Goal: Task Accomplishment & Management: Use online tool/utility

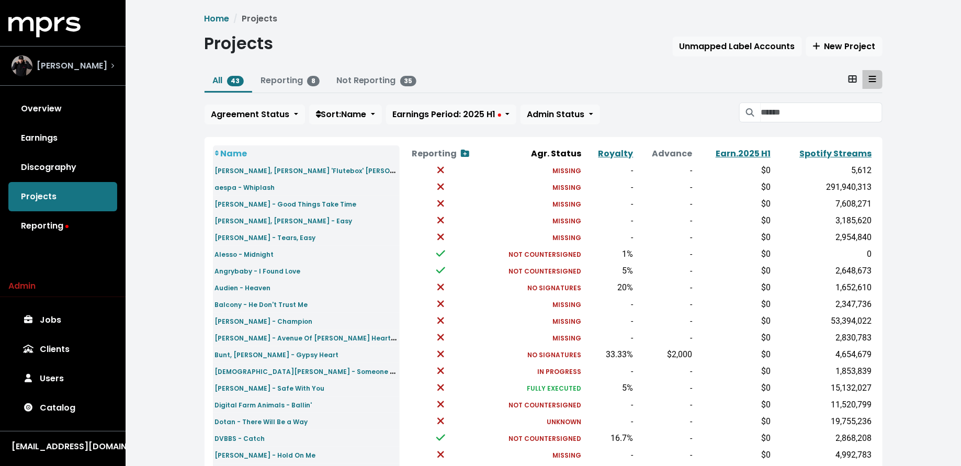
click at [50, 66] on span "Neil Ormandy" at bounding box center [72, 66] width 71 height 13
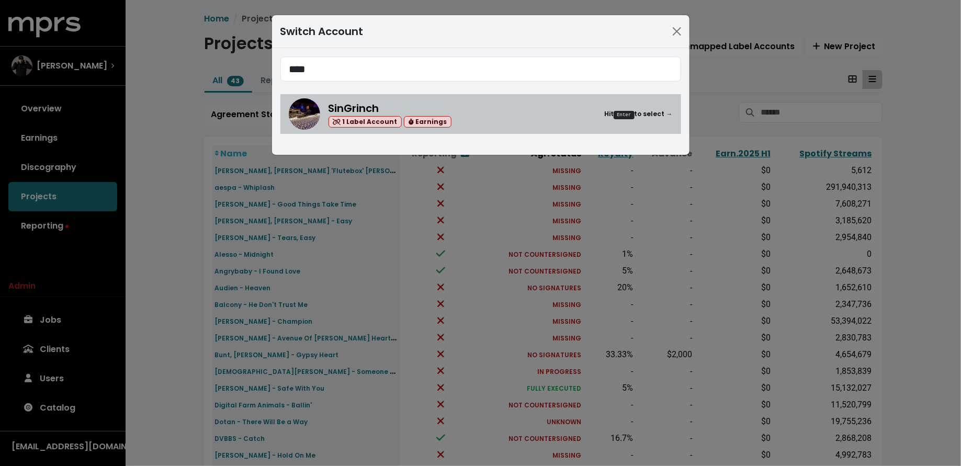
type input "****"
click at [315, 109] on img at bounding box center [304, 113] width 31 height 31
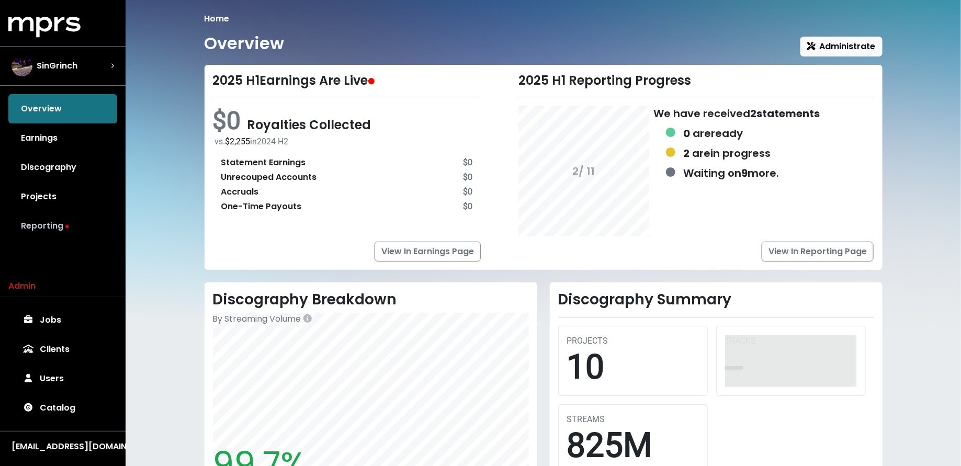
click at [81, 231] on link "Reporting" at bounding box center [62, 225] width 109 height 29
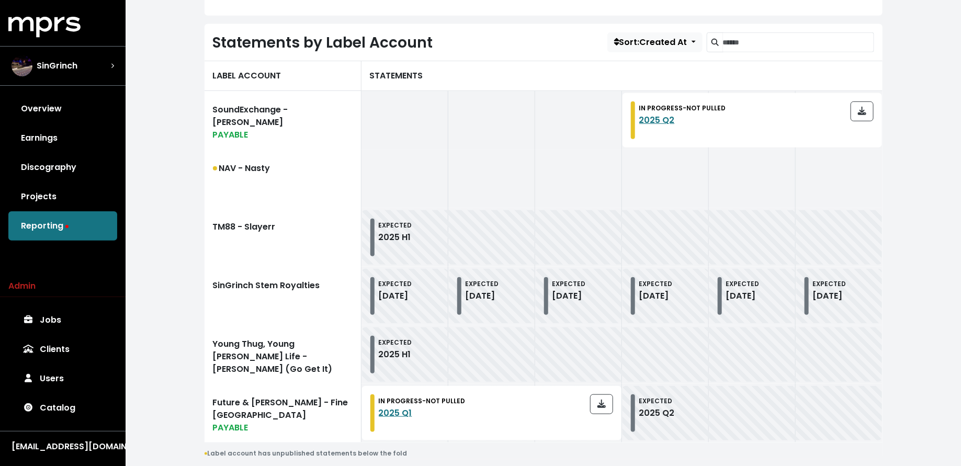
scroll to position [335, 0]
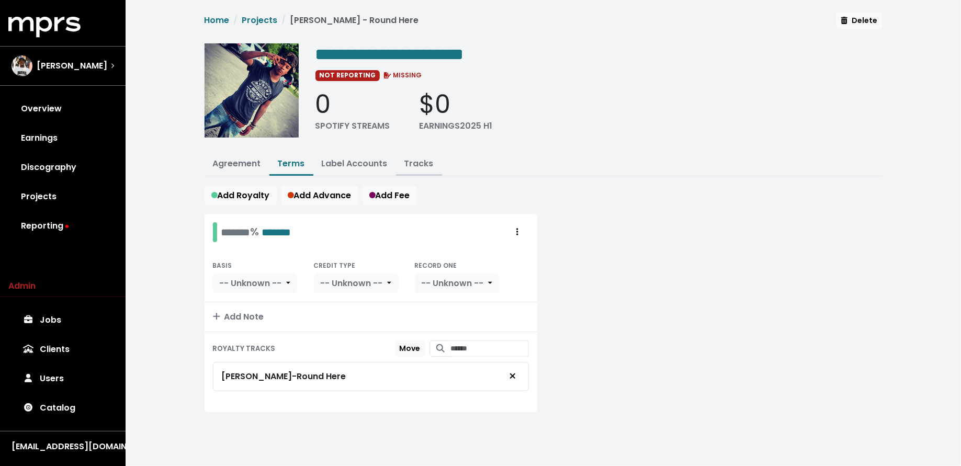
click at [424, 161] on link "Tracks" at bounding box center [418, 163] width 29 height 12
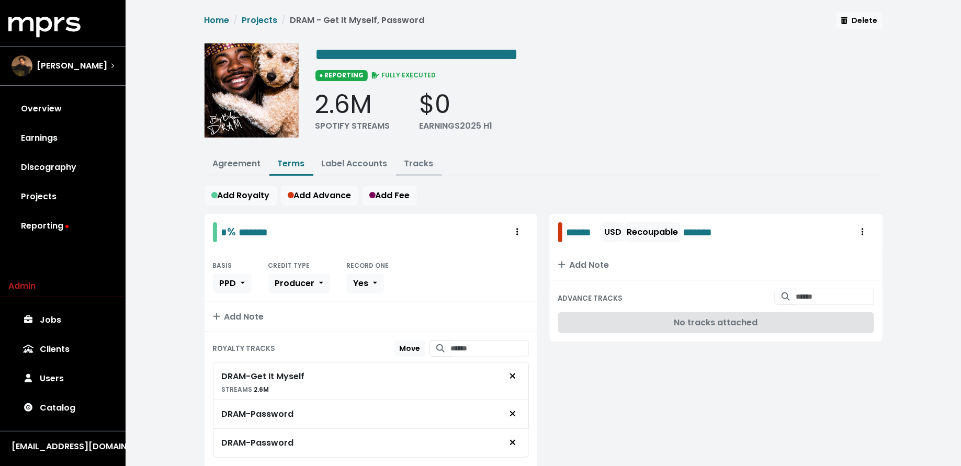
click at [419, 158] on link "Tracks" at bounding box center [418, 163] width 29 height 12
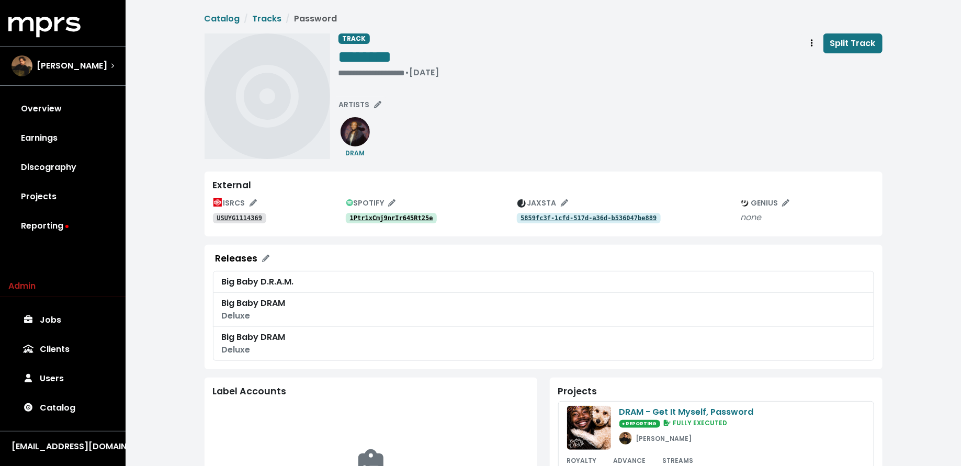
click at [391, 213] on link "1Ptr1xCmj9nrIr645Rt25e" at bounding box center [392, 218] width 92 height 10
click at [225, 218] on tt "USUYG1114369" at bounding box center [240, 218] width 46 height 7
click at [813, 42] on icon "Track actions" at bounding box center [812, 42] width 2 height 7
click at [809, 71] on link "Merge" at bounding box center [842, 66] width 83 height 17
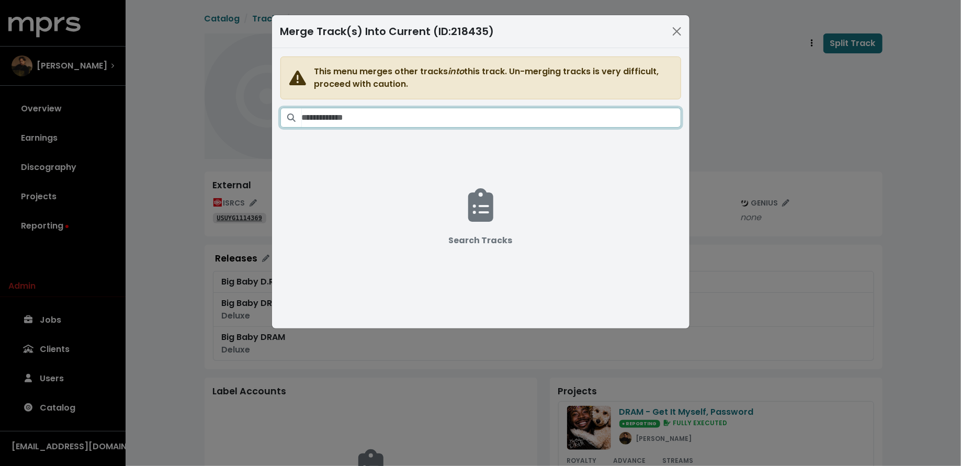
click at [555, 122] on input "Search tracks" at bounding box center [491, 118] width 379 height 20
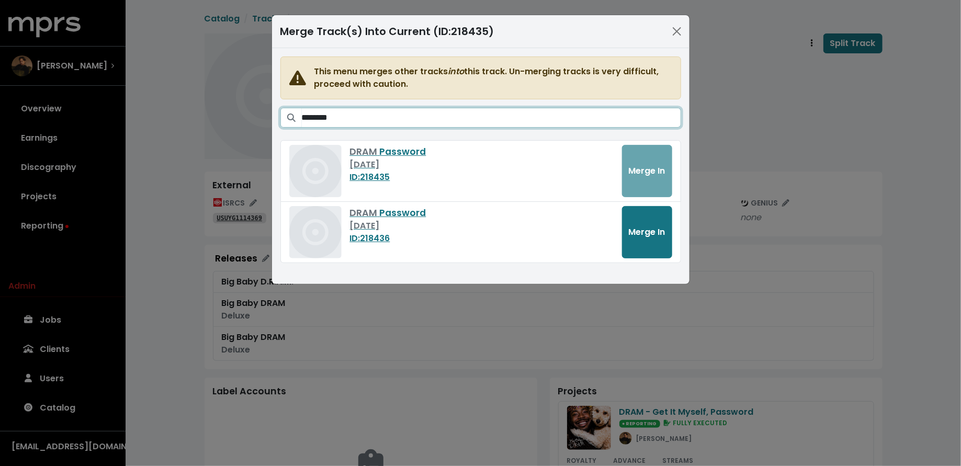
type input "********"
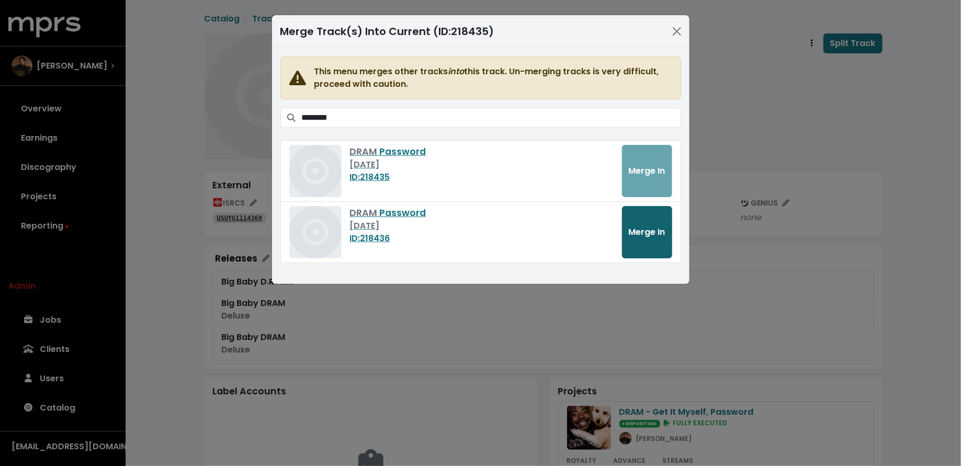
click at [638, 214] on button "Merge In" at bounding box center [647, 232] width 50 height 52
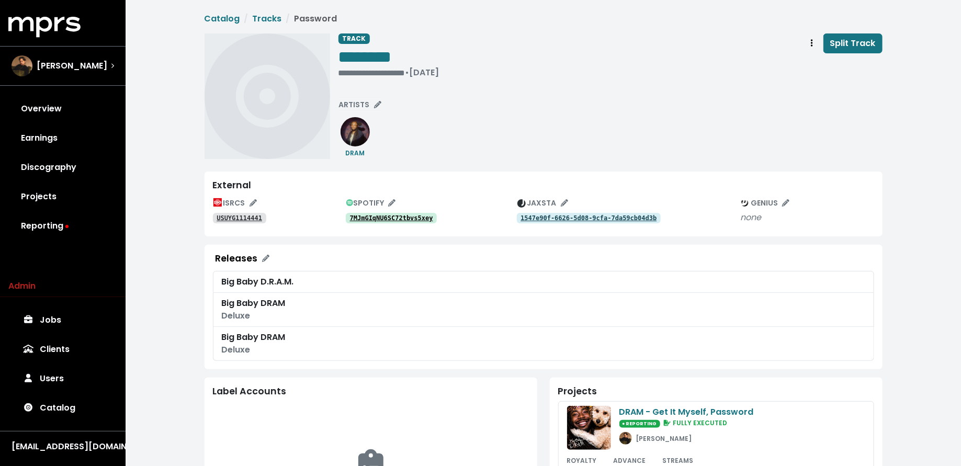
click at [373, 223] on link "7MJmGIqNU6SC72tbvs5xey" at bounding box center [392, 218] width 92 height 10
click at [255, 218] on tt "USUYG1114441" at bounding box center [240, 218] width 46 height 7
click at [409, 217] on tt "7MJmGIqNU6SC72tbvs5xey" at bounding box center [391, 218] width 83 height 7
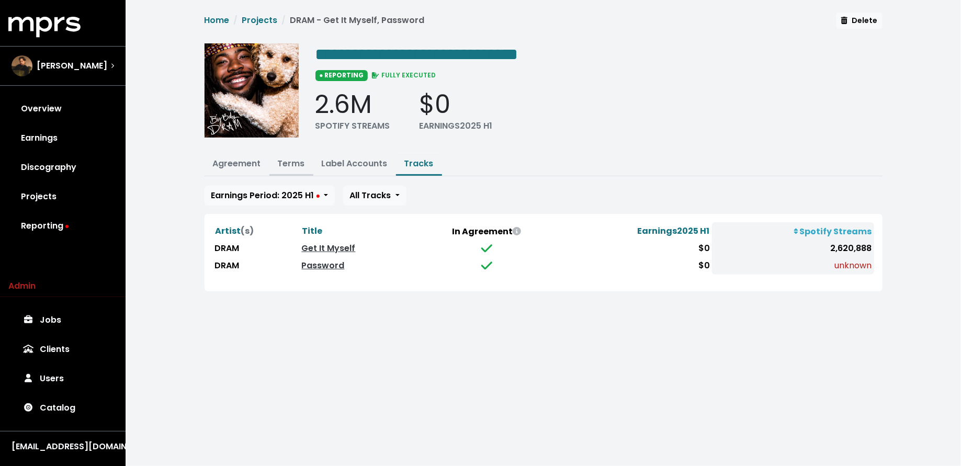
click at [295, 166] on link "Terms" at bounding box center [291, 163] width 27 height 12
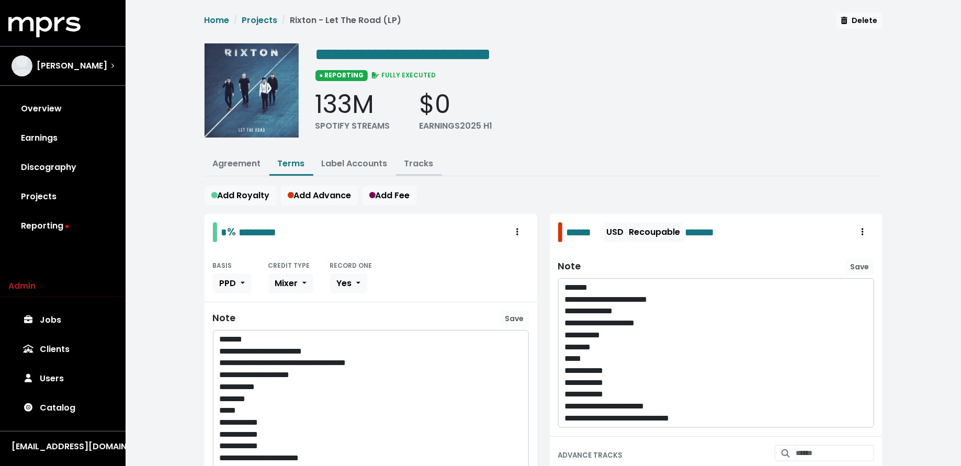
click at [415, 161] on link "Tracks" at bounding box center [418, 163] width 29 height 12
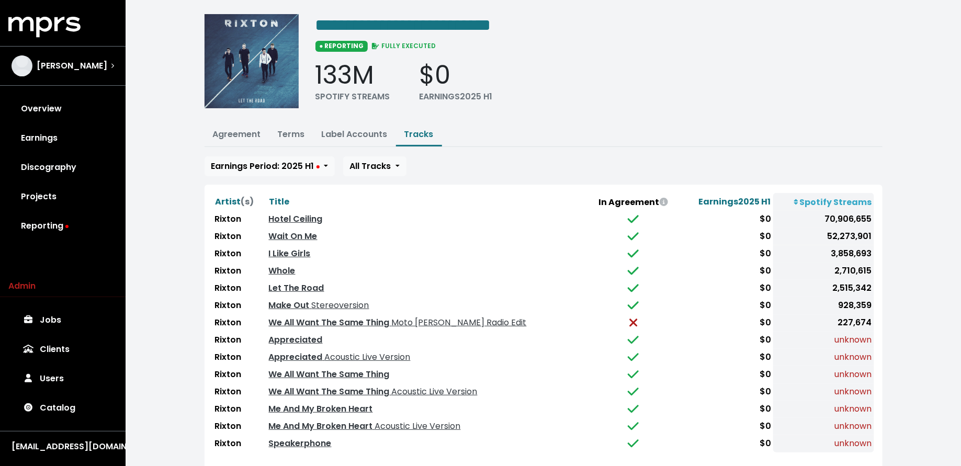
scroll to position [61, 0]
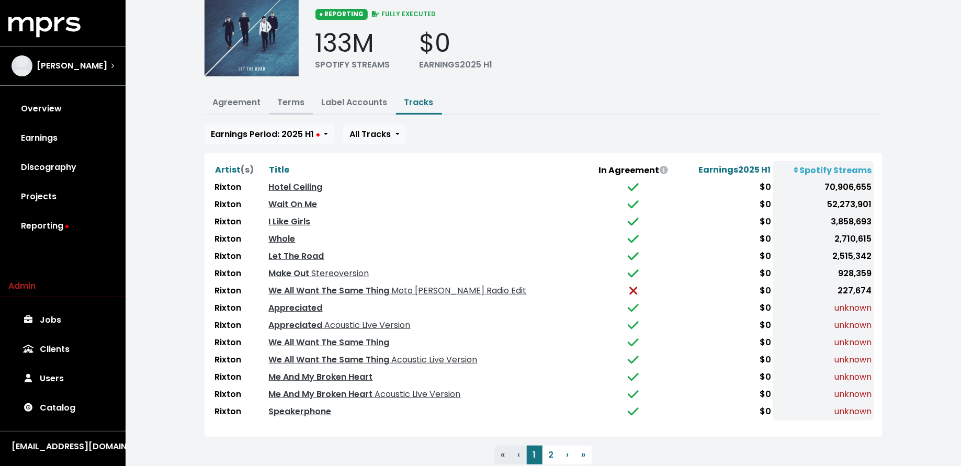
click at [290, 96] on link "Terms" at bounding box center [291, 102] width 27 height 12
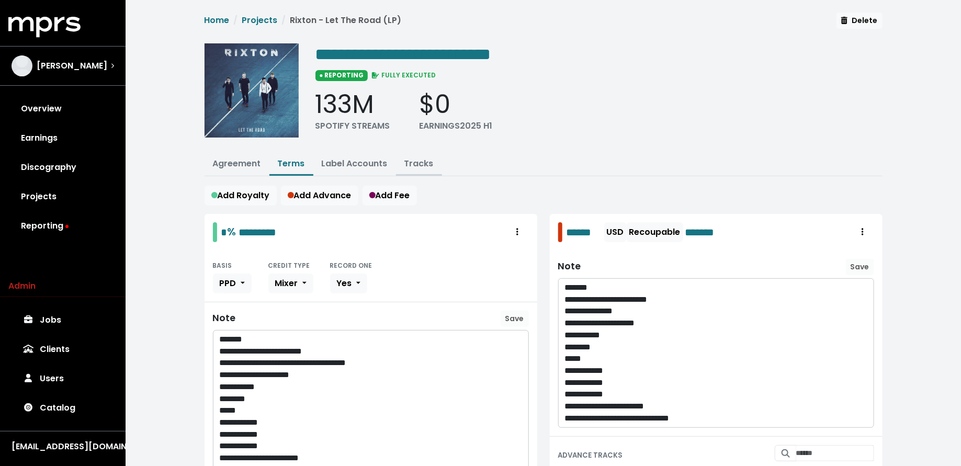
click at [411, 156] on button "Tracks" at bounding box center [419, 164] width 46 height 22
click at [416, 162] on link "Tracks" at bounding box center [418, 163] width 29 height 12
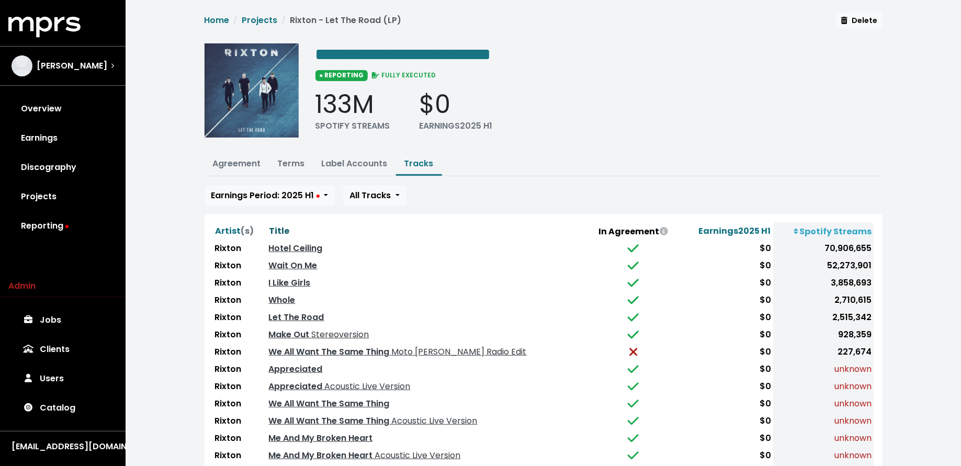
click at [277, 227] on span "Title" at bounding box center [279, 231] width 20 height 12
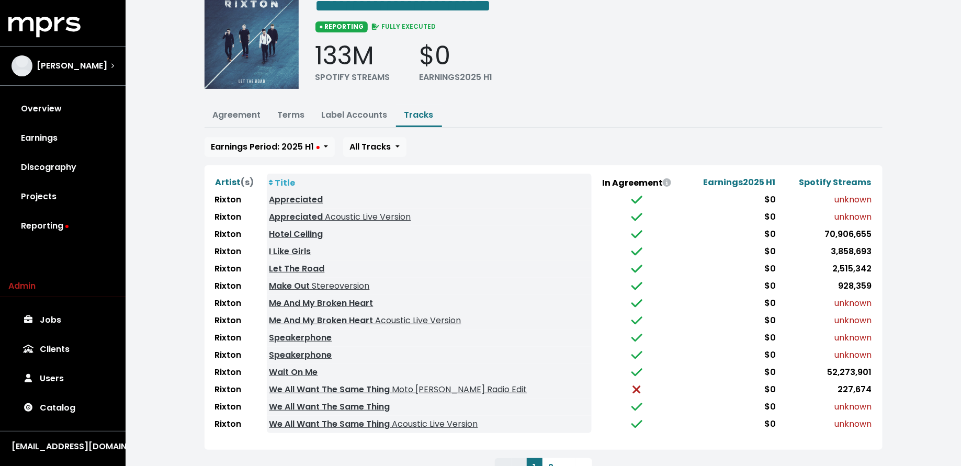
scroll to position [48, 0]
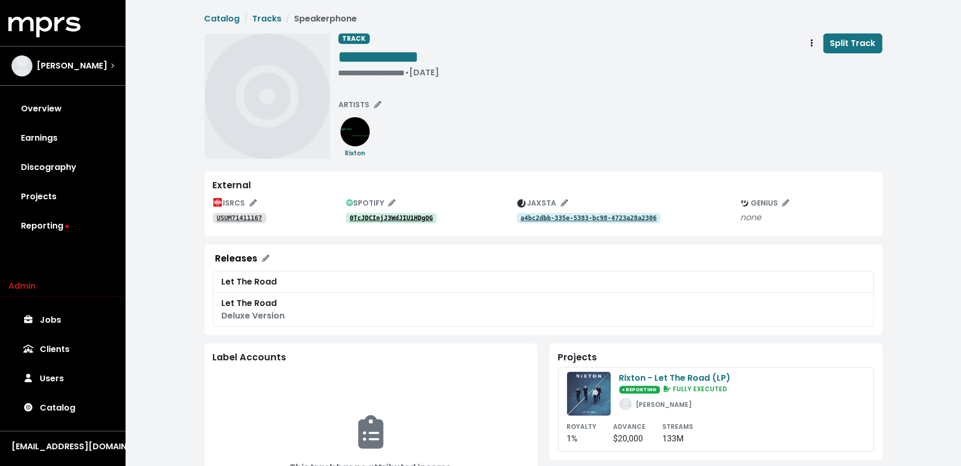
click at [417, 219] on tt "0TcJDCInjJ3WdJIU1HDgOG" at bounding box center [391, 218] width 83 height 7
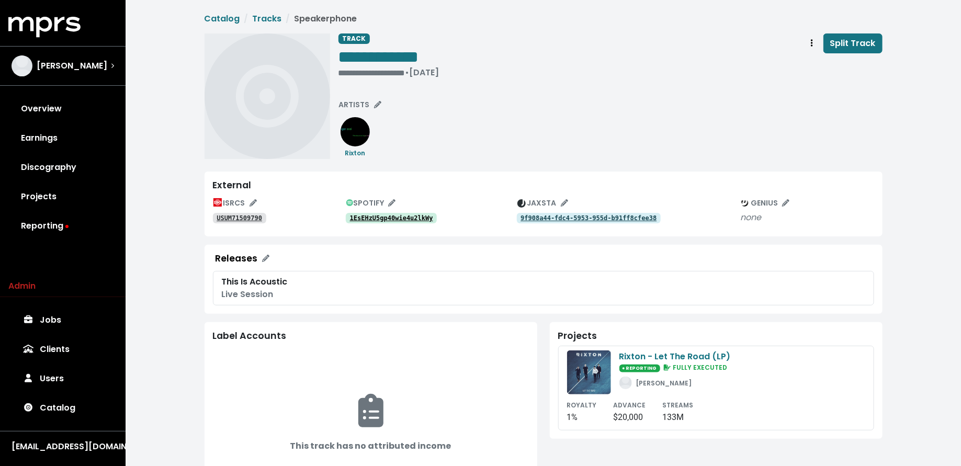
click at [416, 219] on tt "1EsEHzU5gp40wie4u2lkWy" at bounding box center [391, 218] width 83 height 7
click at [229, 217] on tt "USUM71509790" at bounding box center [240, 218] width 46 height 7
click at [411, 221] on tt "1EsEHzU5gp40wie4u2lkWy" at bounding box center [391, 218] width 83 height 7
click at [220, 221] on tt "USUM71509790" at bounding box center [240, 218] width 46 height 7
